Goal: Information Seeking & Learning: Learn about a topic

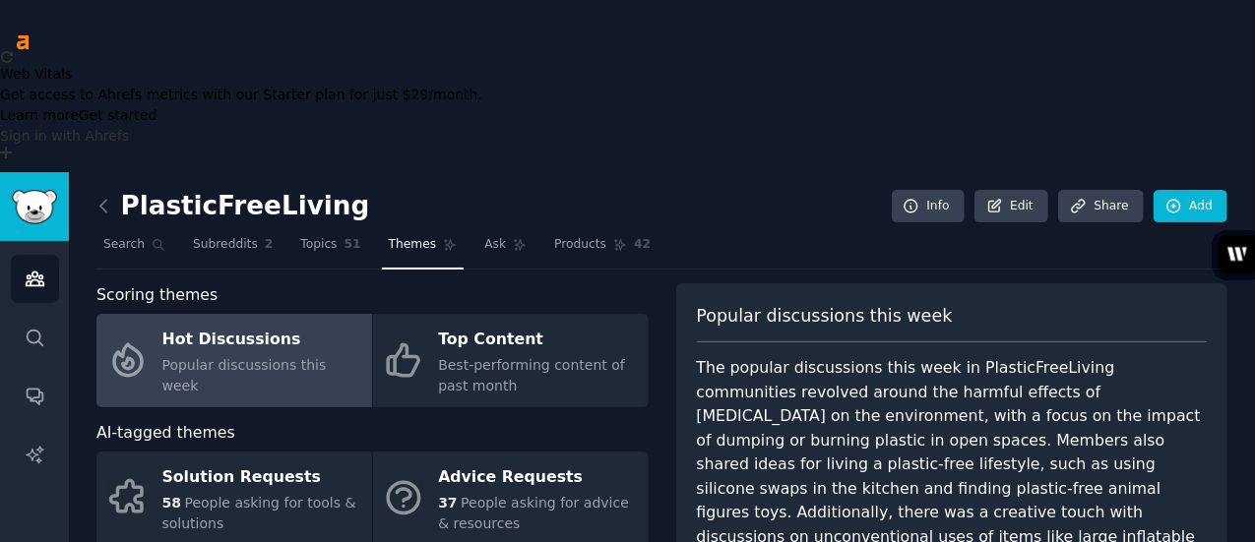
click at [201, 325] on div "Hot Discussions" at bounding box center [262, 340] width 200 height 31
click at [180, 325] on div "Hot Discussions" at bounding box center [262, 340] width 200 height 31
click at [224, 325] on div "Hot Discussions" at bounding box center [262, 340] width 200 height 31
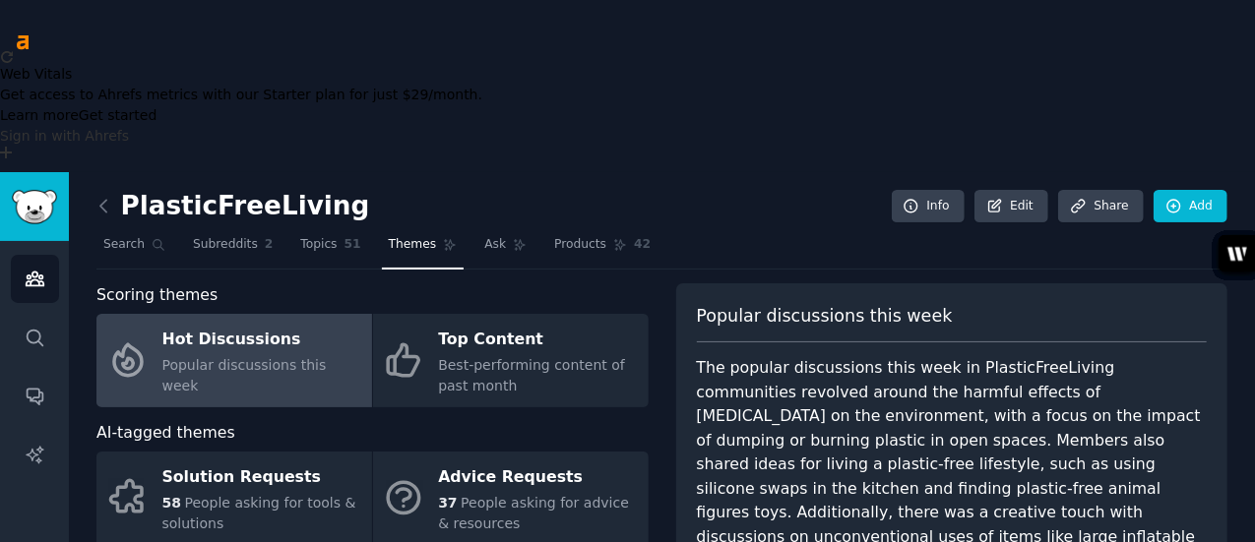
click at [221, 325] on div "Hot Discussions" at bounding box center [262, 340] width 200 height 31
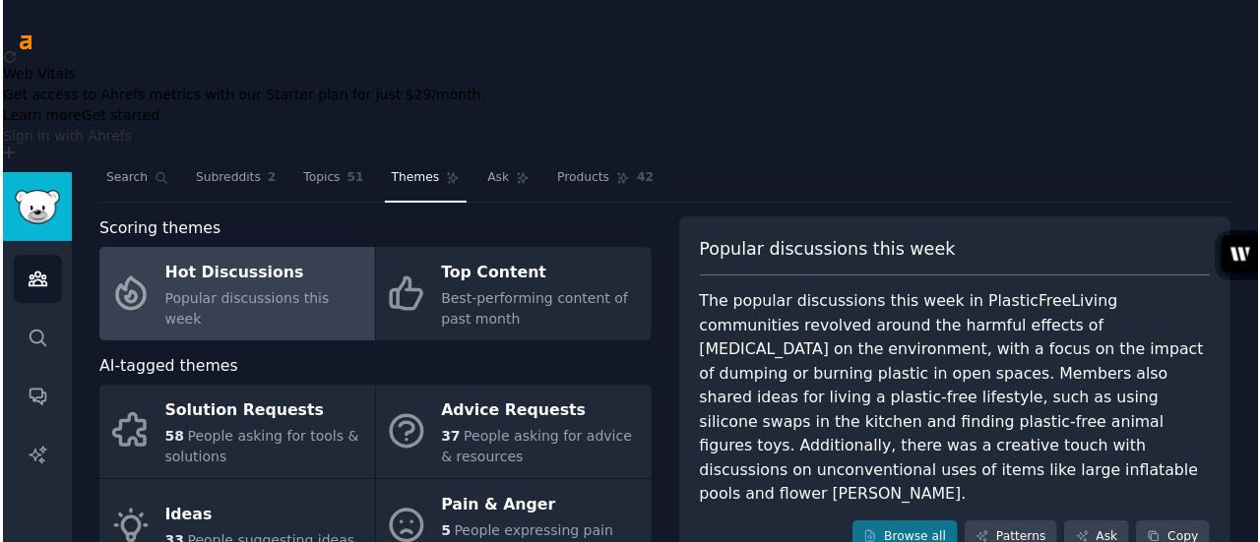
scroll to position [98, 0]
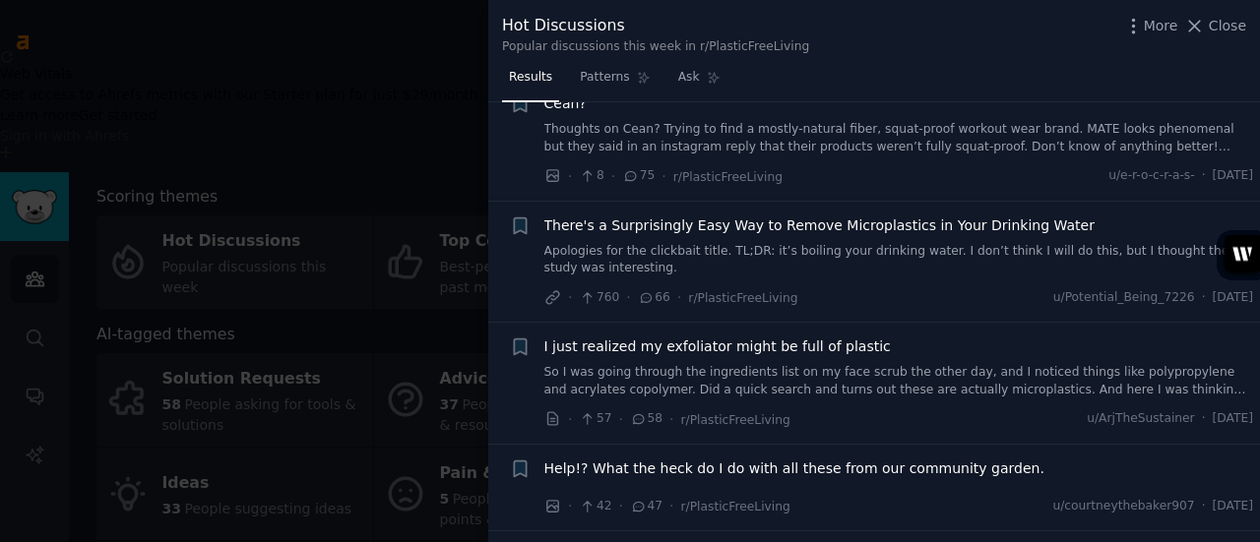
scroll to position [295, 0]
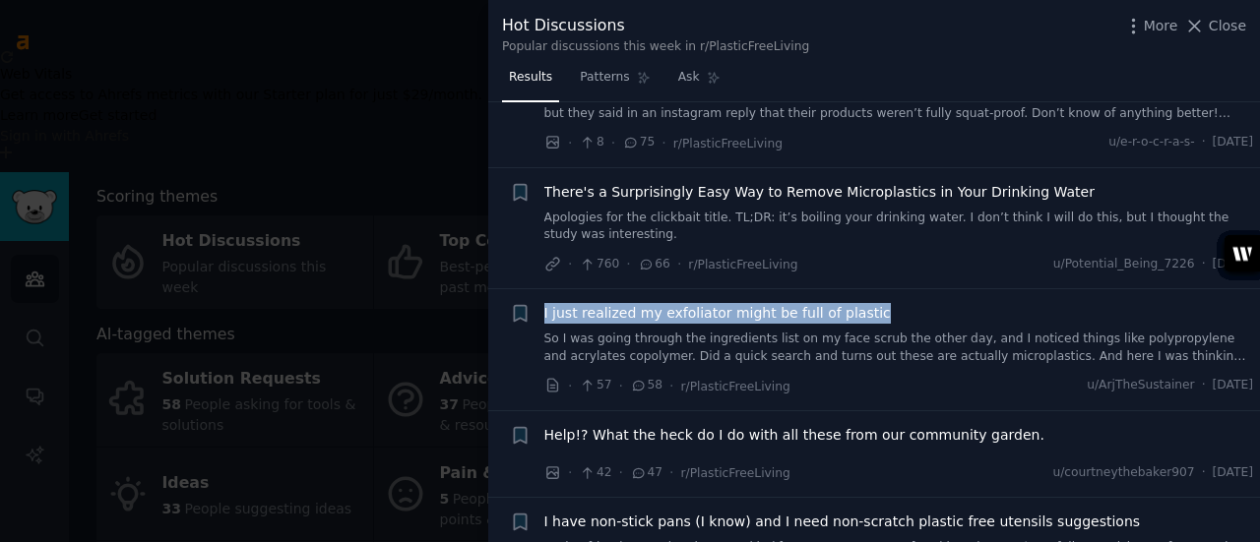
drag, startPoint x: 921, startPoint y: 306, endPoint x: 544, endPoint y: 308, distance: 377.0
click at [544, 308] on div "I just realized my exfoliator might be full of plastic" at bounding box center [899, 313] width 710 height 21
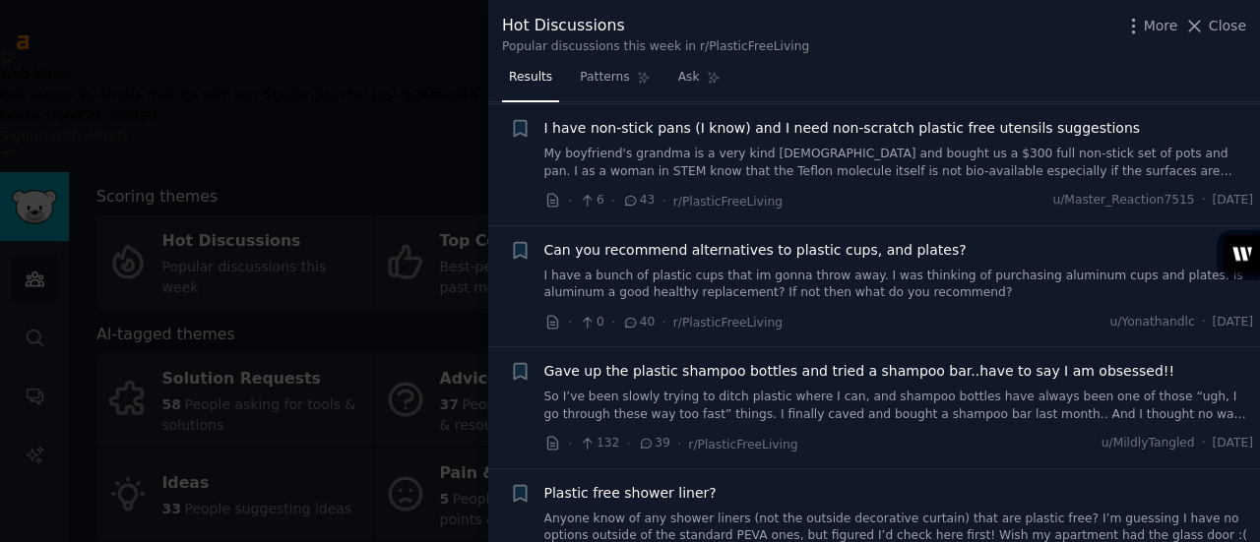
scroll to position [787, 0]
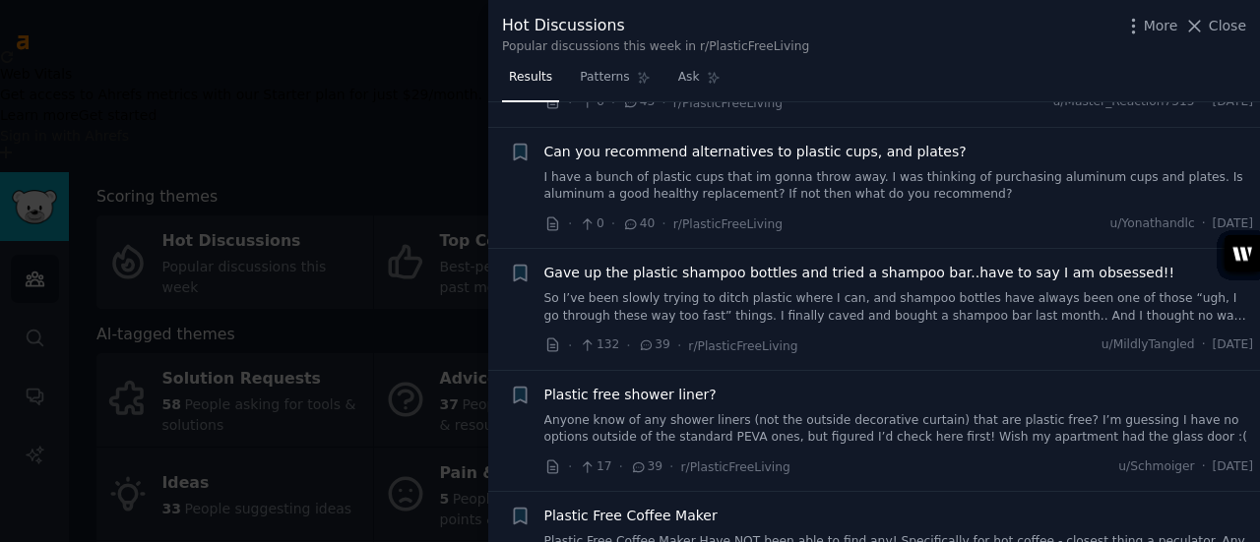
click at [604, 385] on span "Plastic free shower liner?" at bounding box center [630, 395] width 172 height 21
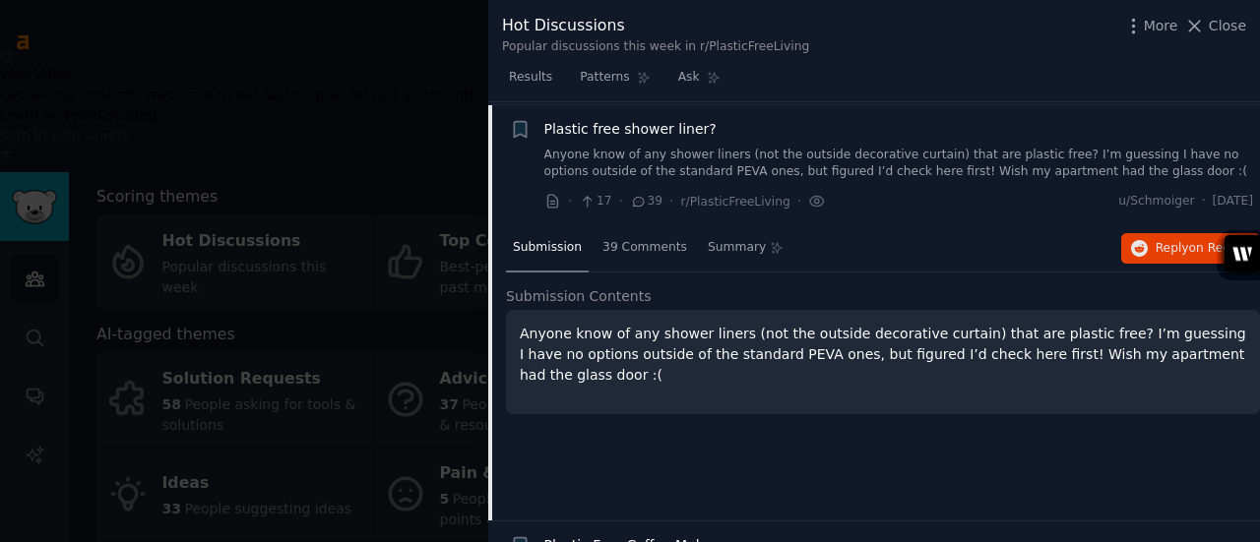
scroll to position [955, 0]
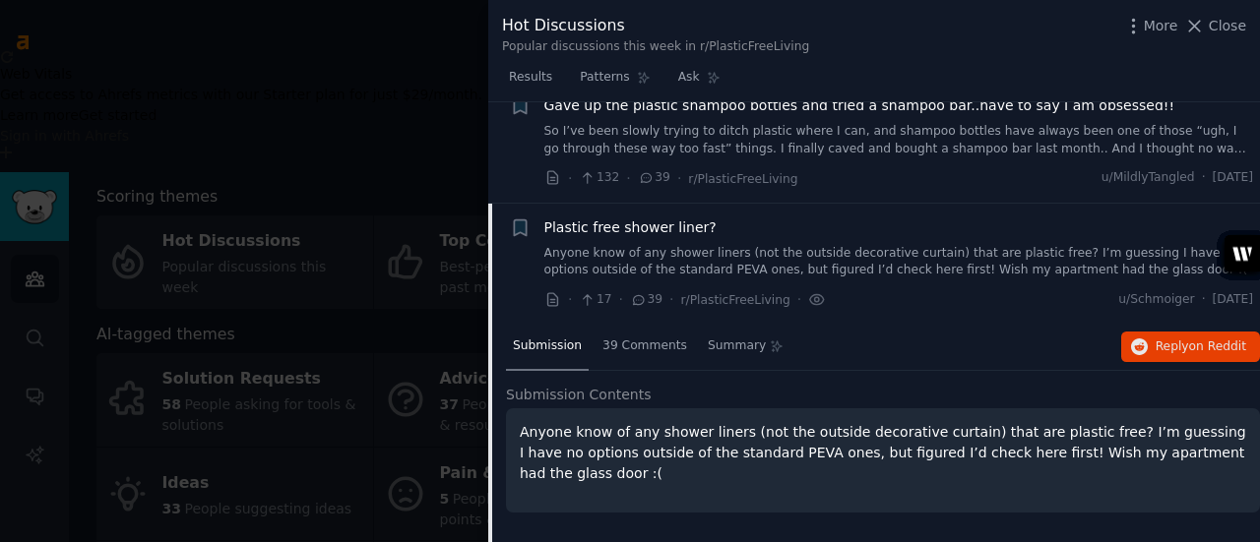
click at [616, 221] on span "Plastic free shower liner?" at bounding box center [630, 228] width 172 height 21
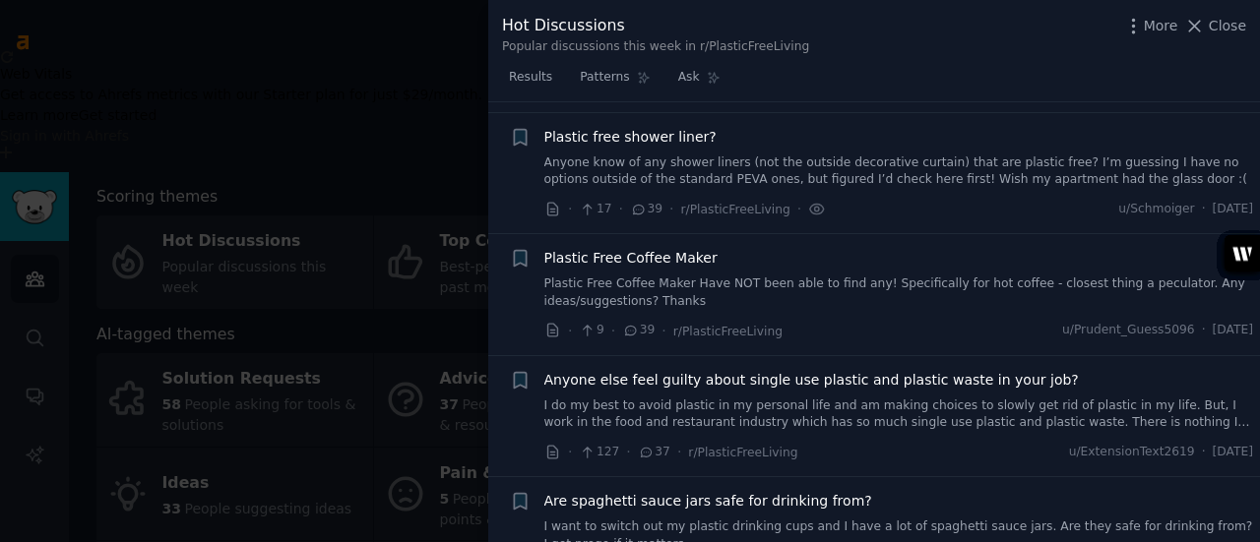
scroll to position [1053, 0]
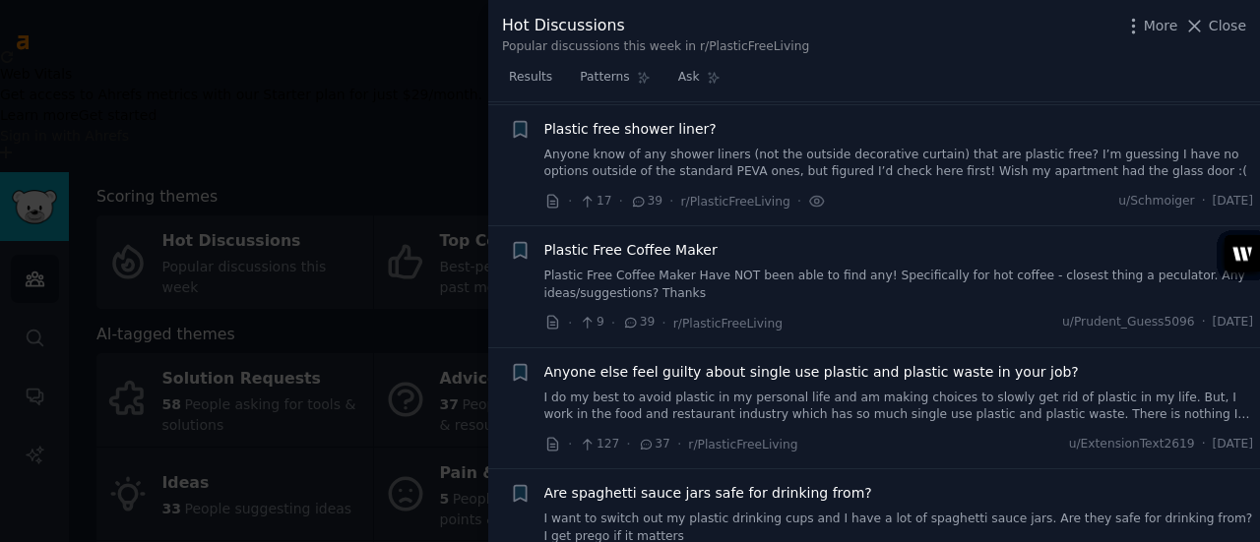
click at [636, 120] on span "Plastic free shower liner?" at bounding box center [630, 129] width 172 height 21
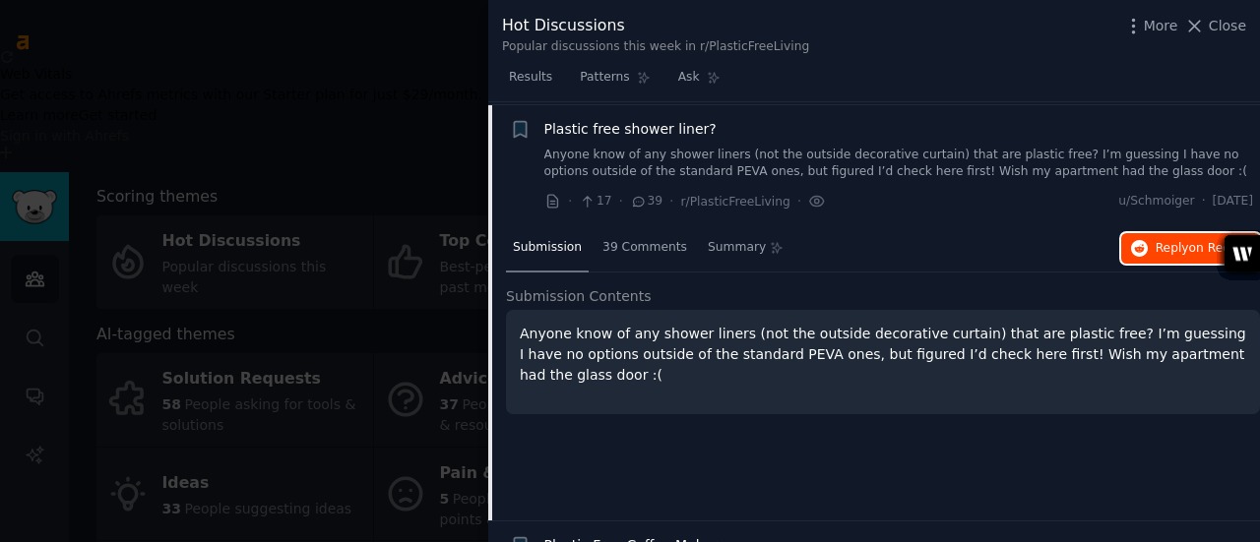
click at [1170, 241] on span "Reply on Reddit" at bounding box center [1201, 249] width 91 height 18
